Goal: Task Accomplishment & Management: Use online tool/utility

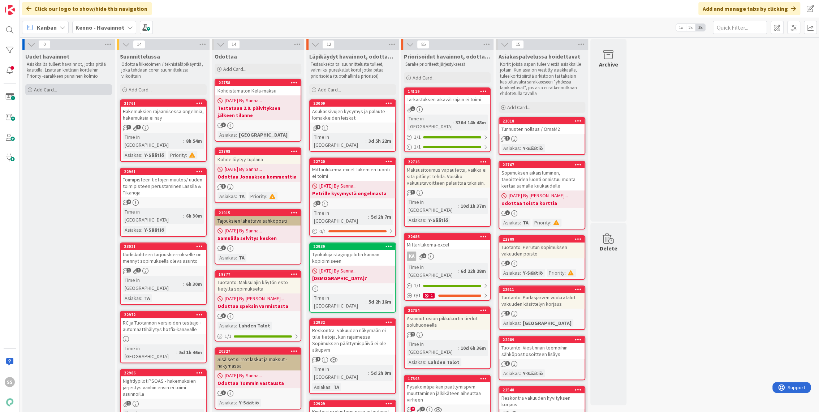
click at [40, 92] on span "Add Card..." at bounding box center [45, 89] width 23 height 7
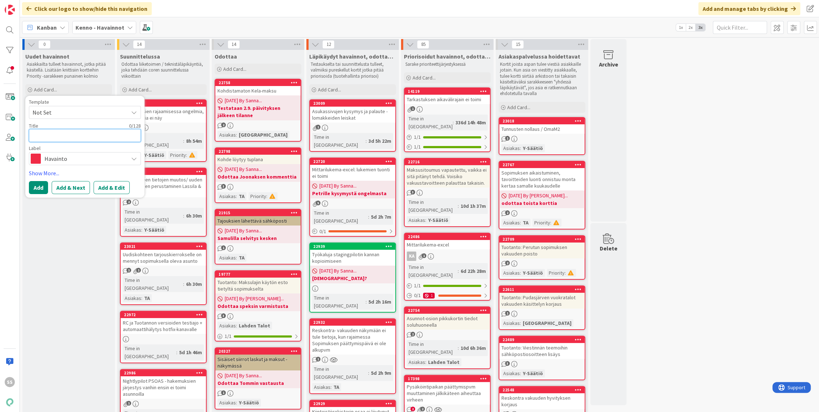
paste textarea "Vuokrahakemuksen uusi rajain työtilanne ei anna valita useampaa"
type textarea "x"
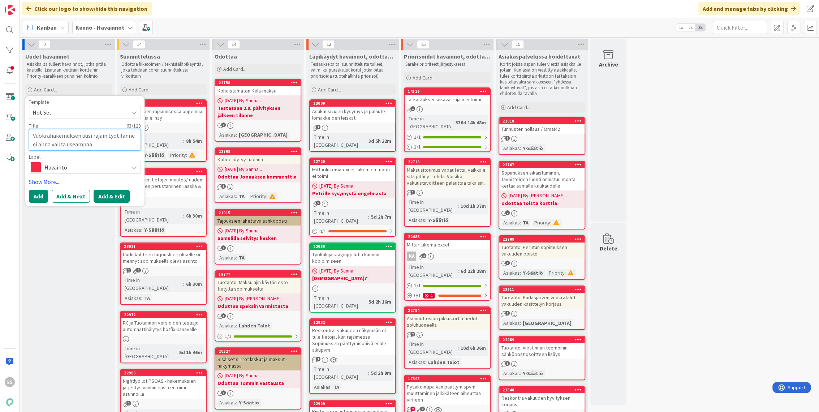
type textarea "Vuokrahakemuksen uusi rajain työtilanne ei anna valita useampaa"
click at [115, 198] on button "Add & Edit" at bounding box center [112, 196] width 36 height 13
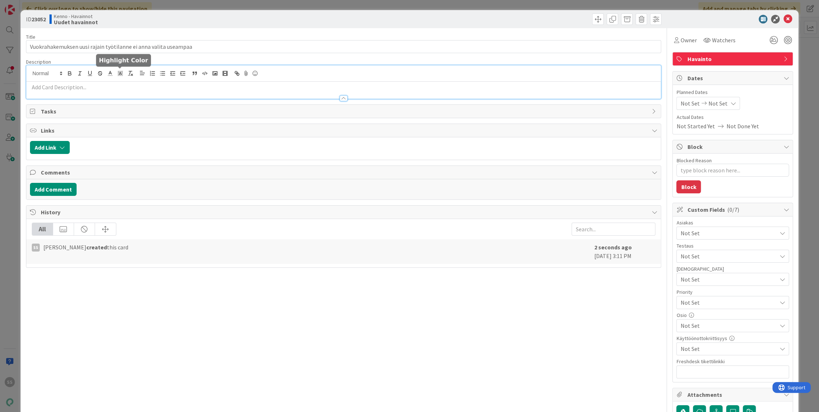
click at [123, 75] on div at bounding box center [343, 81] width 635 height 33
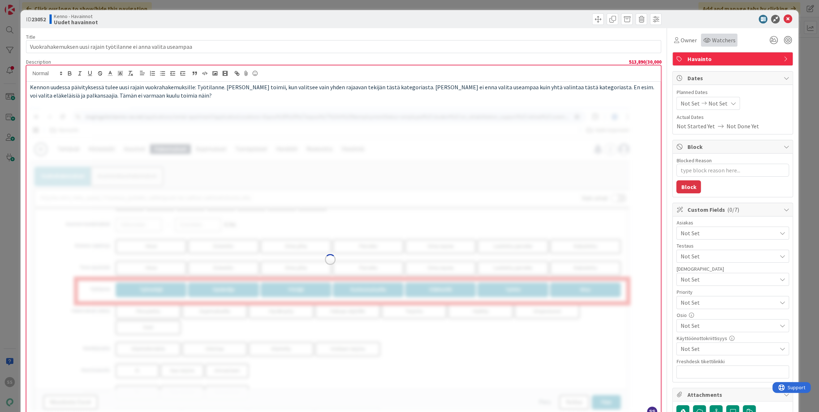
click at [726, 41] on span "Watchers" at bounding box center [723, 40] width 23 height 9
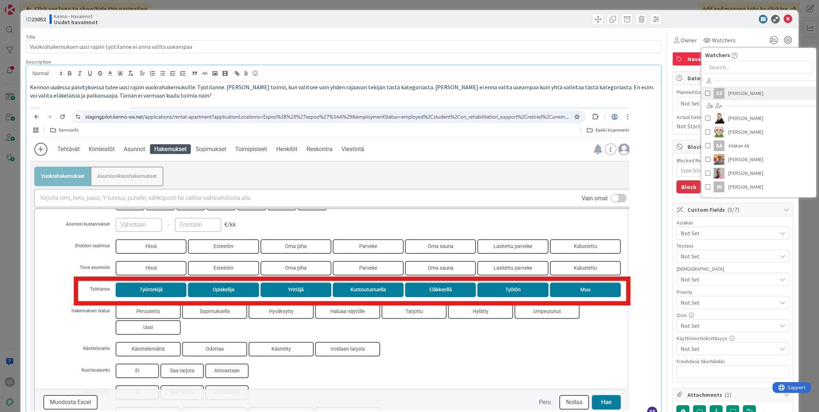
click at [734, 95] on span "[PERSON_NAME]" at bounding box center [745, 93] width 35 height 11
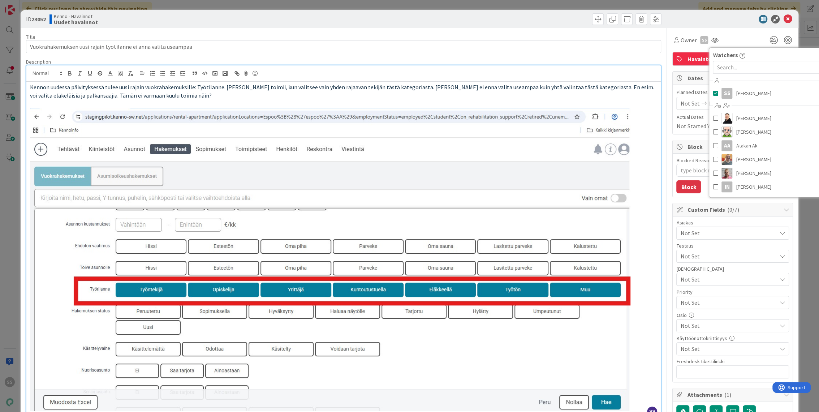
click at [721, 232] on span "Not Set" at bounding box center [729, 233] width 96 height 9
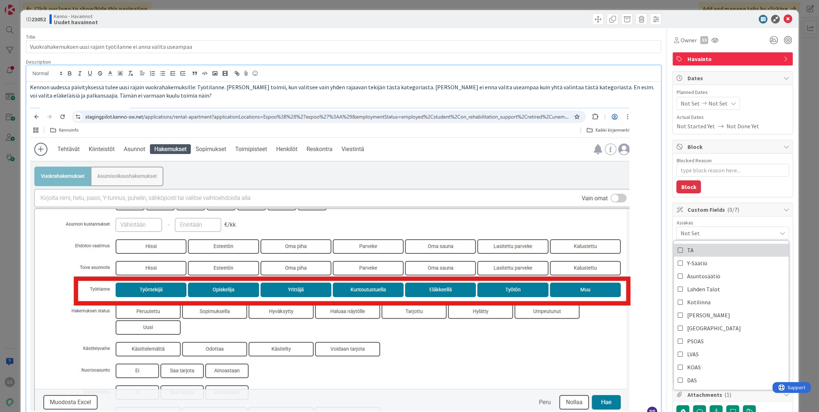
click at [697, 252] on link "TA" at bounding box center [731, 250] width 115 height 13
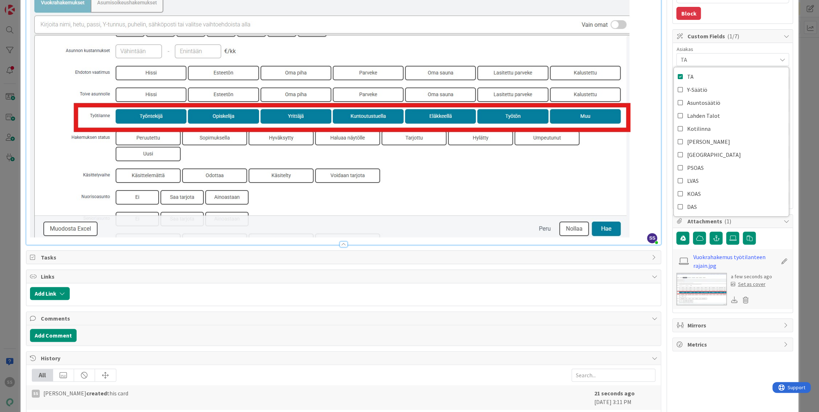
scroll to position [190, 0]
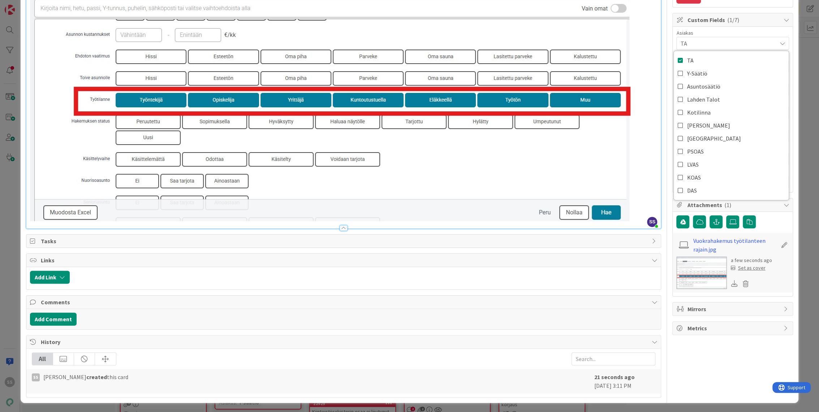
click at [751, 326] on span "Metrics" at bounding box center [733, 328] width 93 height 9
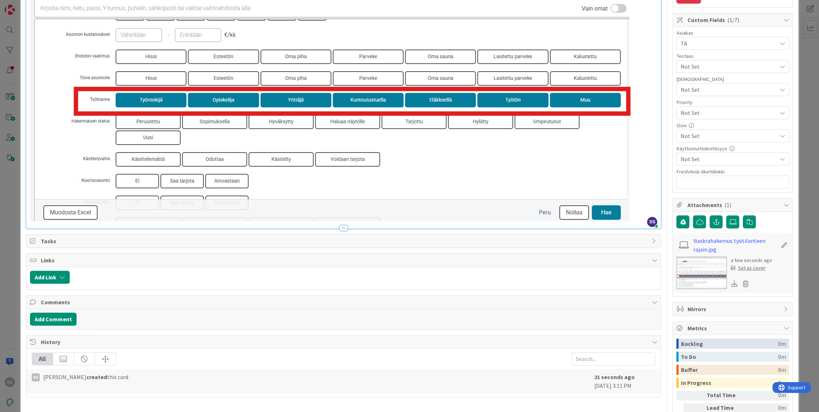
click at [749, 307] on span "Mirrors" at bounding box center [733, 309] width 93 height 9
type textarea "x"
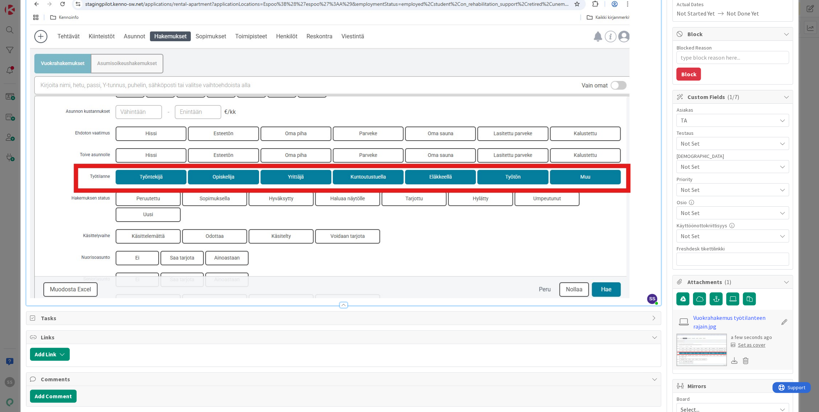
scroll to position [110, 0]
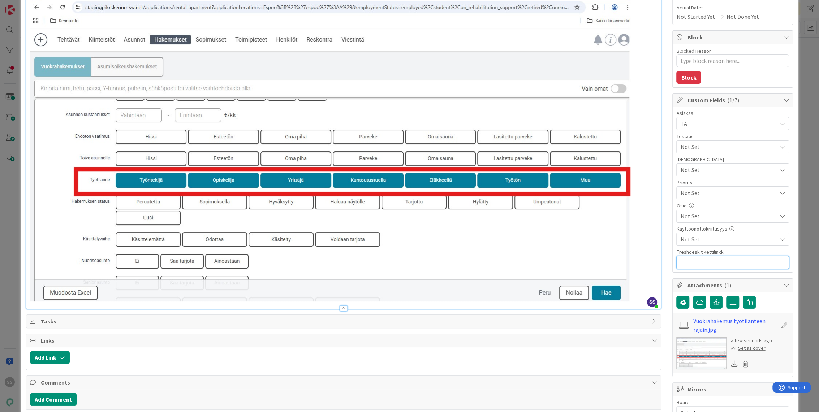
click at [708, 261] on input "text" at bounding box center [733, 262] width 113 height 13
paste input "[URL][DOMAIN_NAME]"
type input "[URL][DOMAIN_NAME]"
type textarea "x"
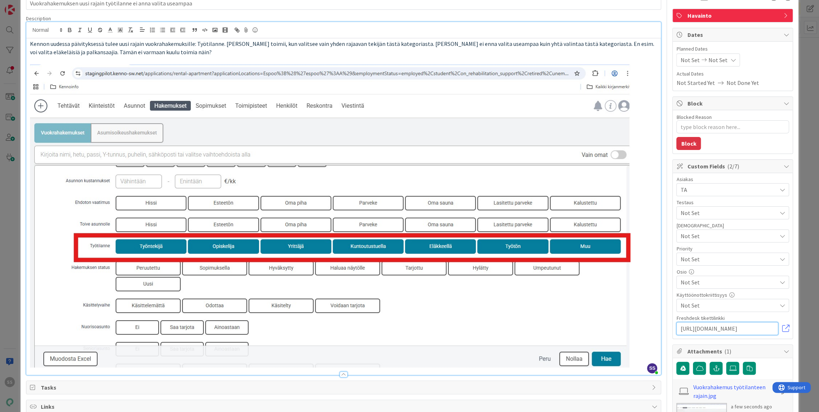
scroll to position [0, 0]
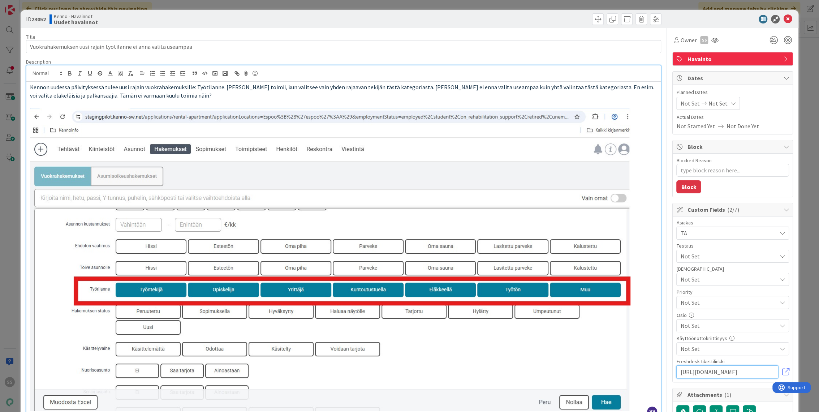
type input "[URL][DOMAIN_NAME]"
type textarea "x"
